Goal: Check status: Check status

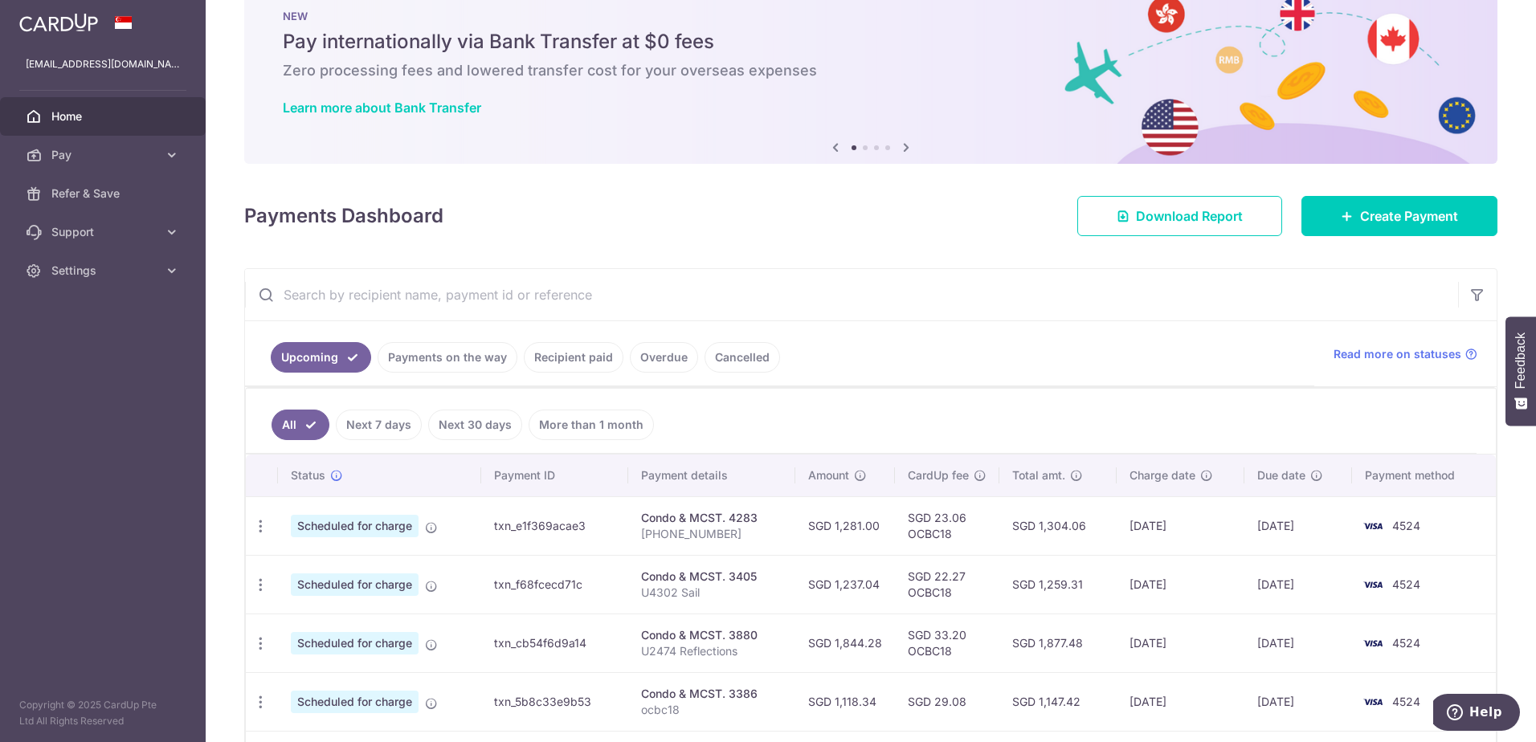
scroll to position [80, 0]
